Goal: Ask a question

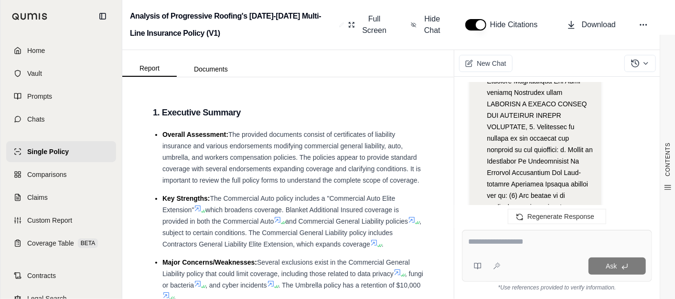
scroll to position [24537, 0]
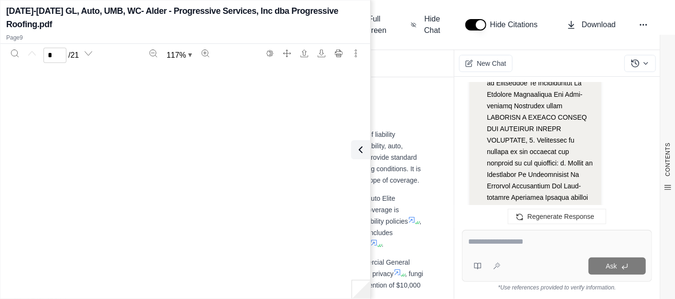
type input "*"
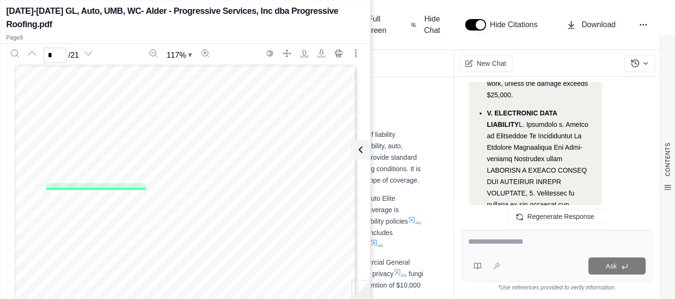
click at [359, 147] on icon at bounding box center [358, 149] width 11 height 11
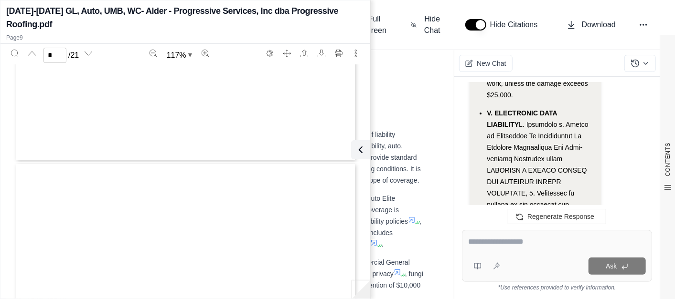
type input "*"
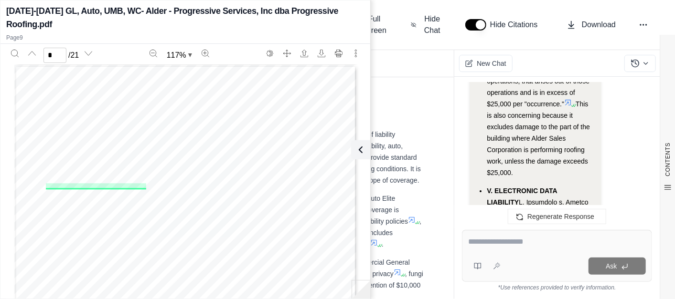
scroll to position [24431, 0]
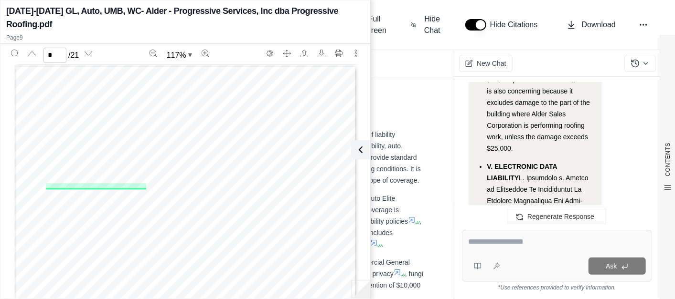
click at [520, 235] on div "Ask" at bounding box center [557, 256] width 190 height 52
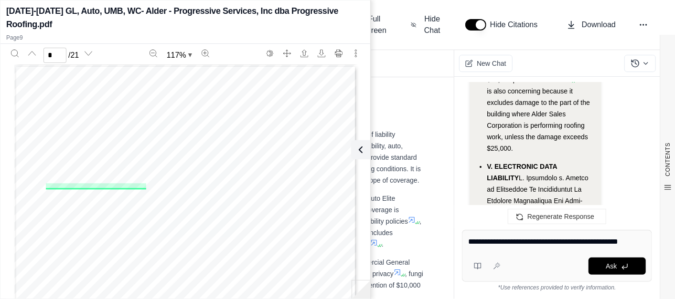
type textarea "**********"
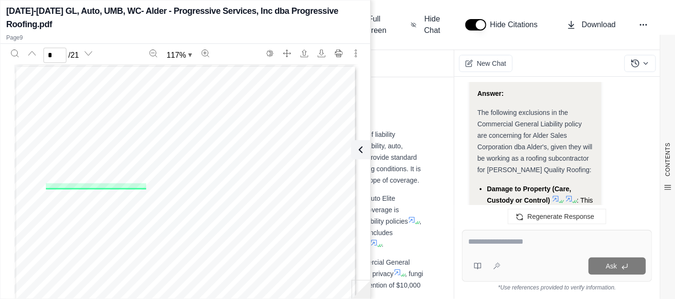
scroll to position [25066, 0]
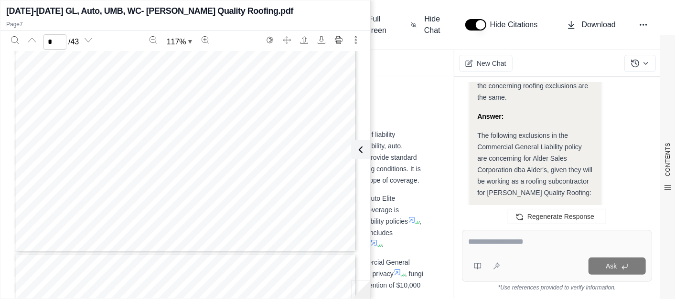
scroll to position [1964, 0]
type input "*"
